Goal: Navigation & Orientation: Go to known website

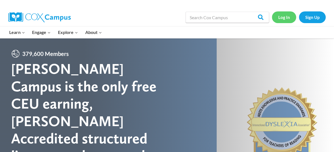
click at [284, 19] on link "Log In" at bounding box center [284, 16] width 24 height 11
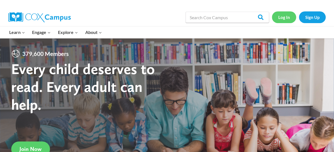
click at [280, 20] on link "Log In" at bounding box center [284, 16] width 24 height 11
click at [283, 20] on link "Log In" at bounding box center [284, 16] width 24 height 11
